Goal: Task Accomplishment & Management: Manage account settings

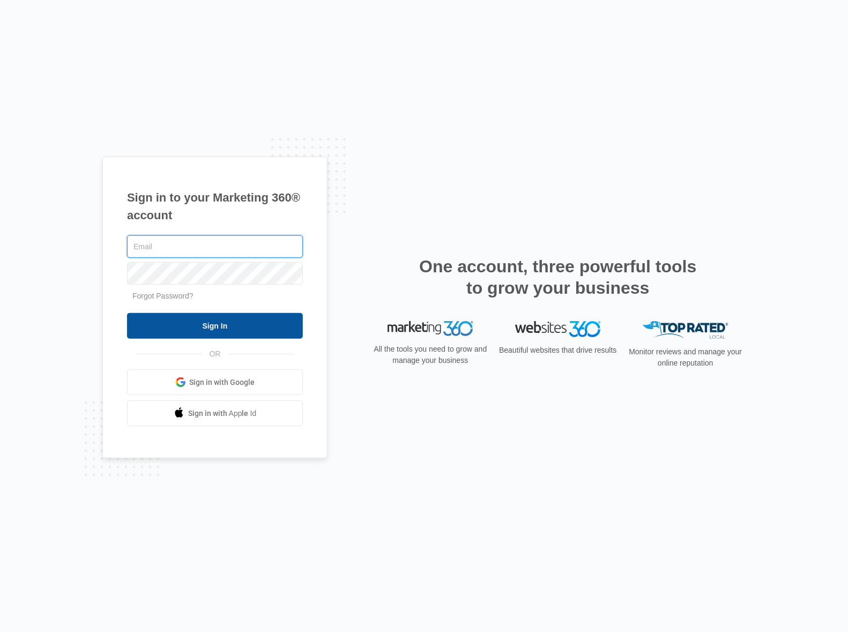
type input "[PERSON_NAME][EMAIL_ADDRESS][DOMAIN_NAME]"
click at [214, 325] on input "Sign In" at bounding box center [215, 326] width 176 height 26
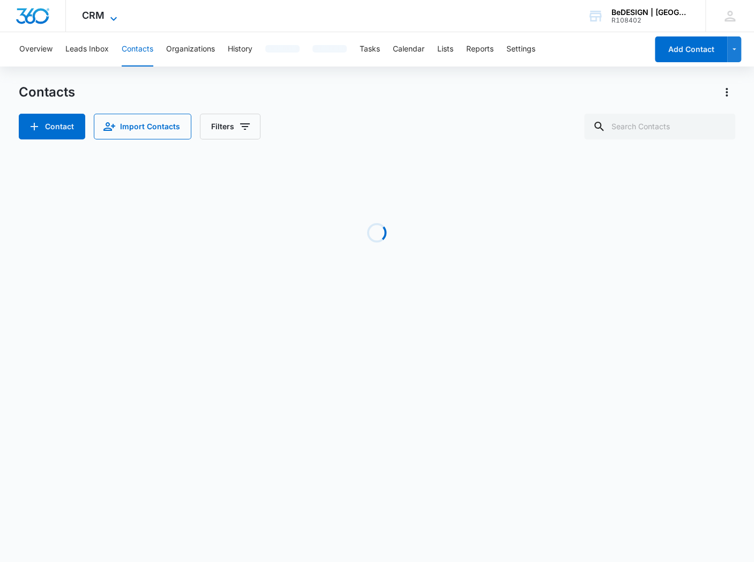
click at [108, 12] on icon at bounding box center [113, 18] width 13 height 13
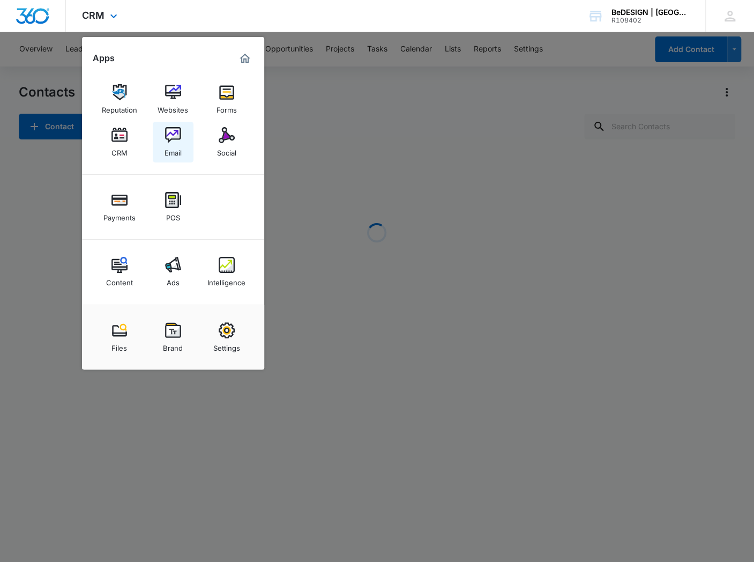
click at [171, 133] on img at bounding box center [173, 135] width 16 height 16
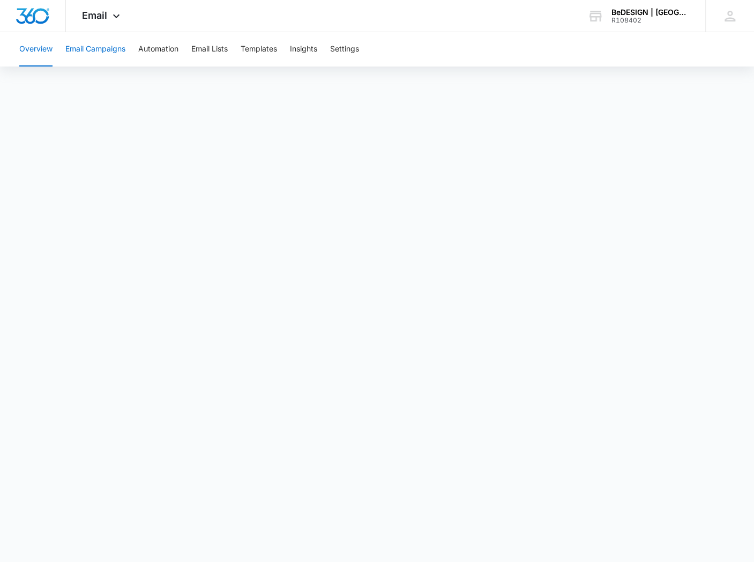
click at [102, 52] on button "Email Campaigns" at bounding box center [95, 49] width 60 height 34
